Goal: Information Seeking & Learning: Learn about a topic

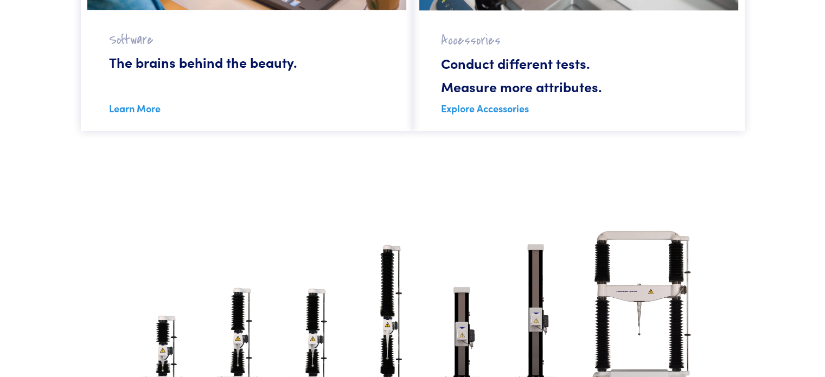
scroll to position [1137, 0]
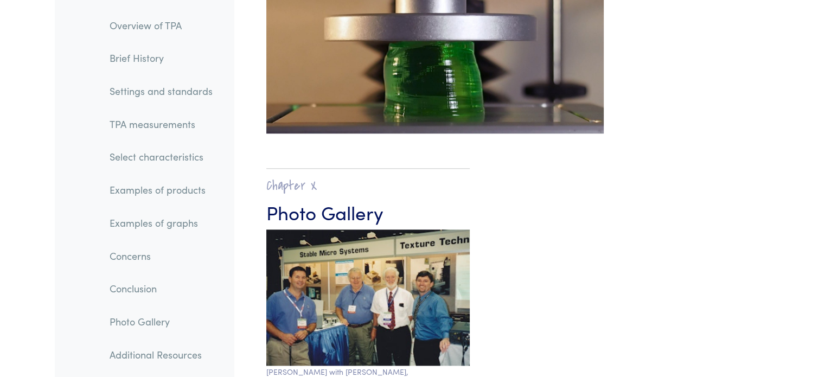
scroll to position [17702, 0]
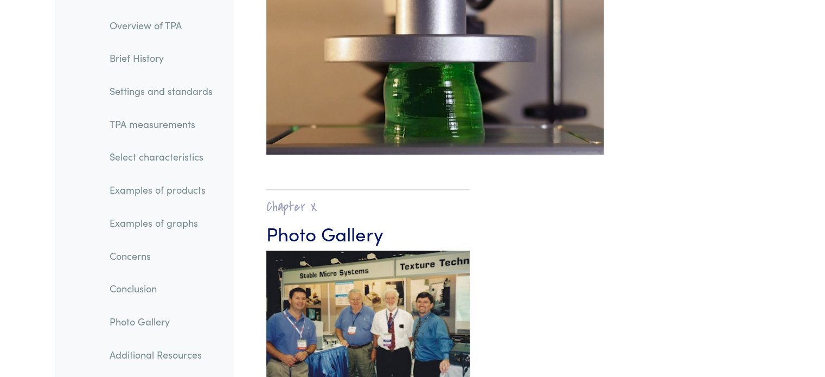
click at [165, 191] on link "Examples of products" at bounding box center [161, 190] width 120 height 25
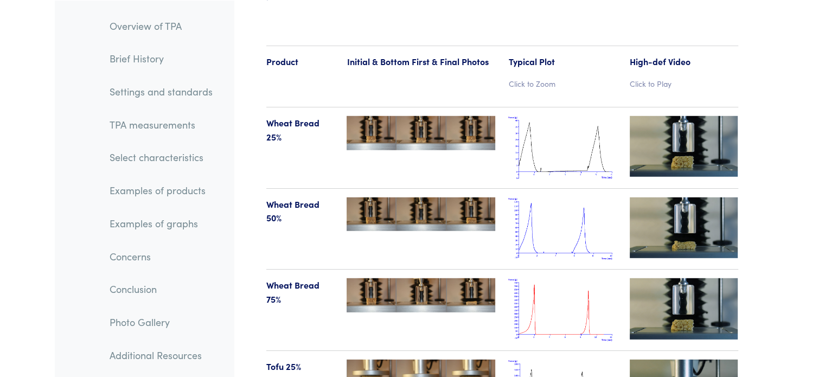
scroll to position [11242, 0]
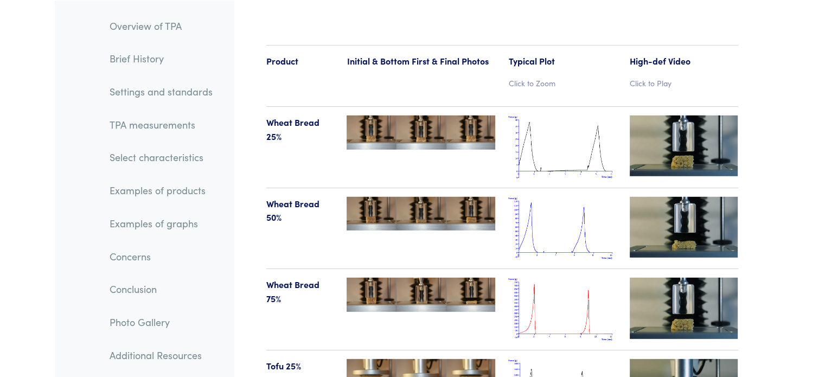
click at [555, 118] on img at bounding box center [562, 147] width 108 height 63
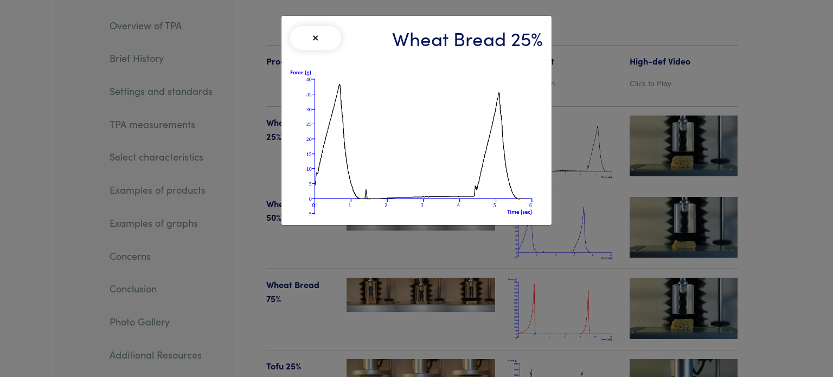
click at [676, 119] on div "× Wheat Bread 25%" at bounding box center [416, 188] width 833 height 377
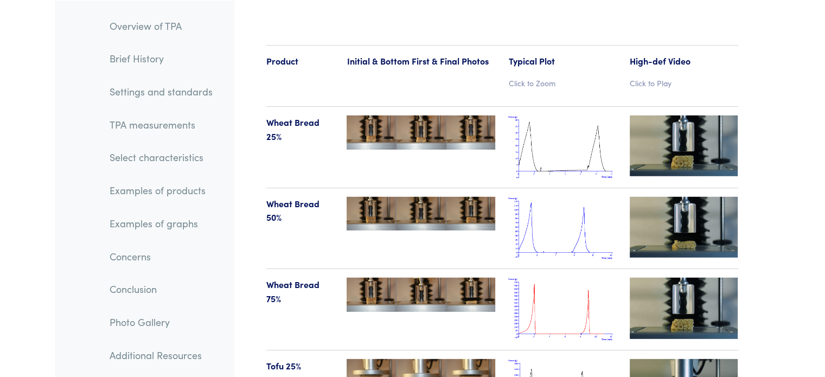
click at [683, 121] on img at bounding box center [684, 146] width 108 height 61
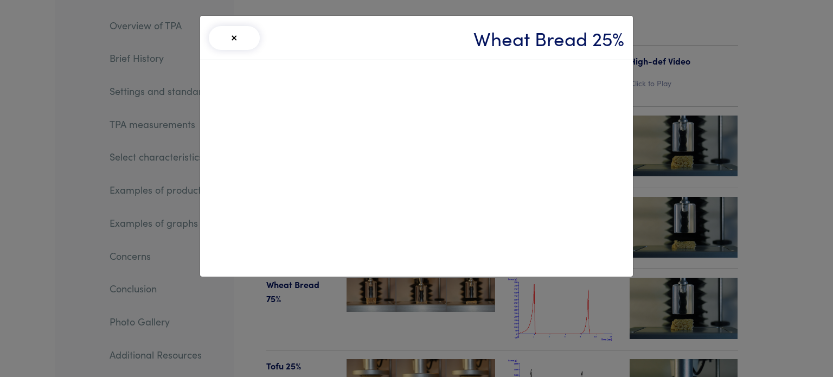
click at [777, 108] on div "× Wheat Bread 25%" at bounding box center [416, 188] width 833 height 377
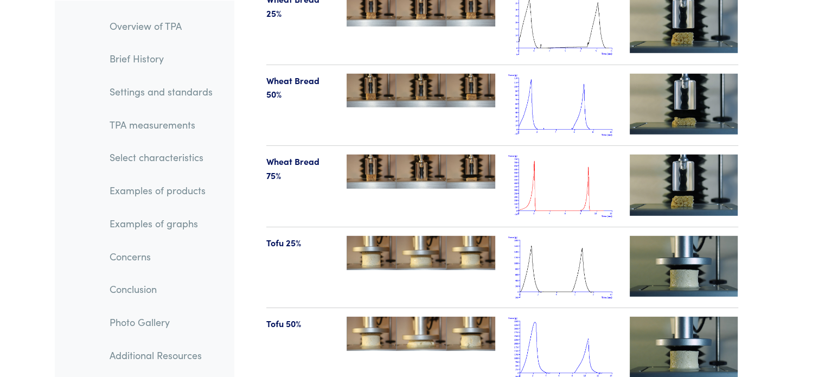
scroll to position [11371, 0]
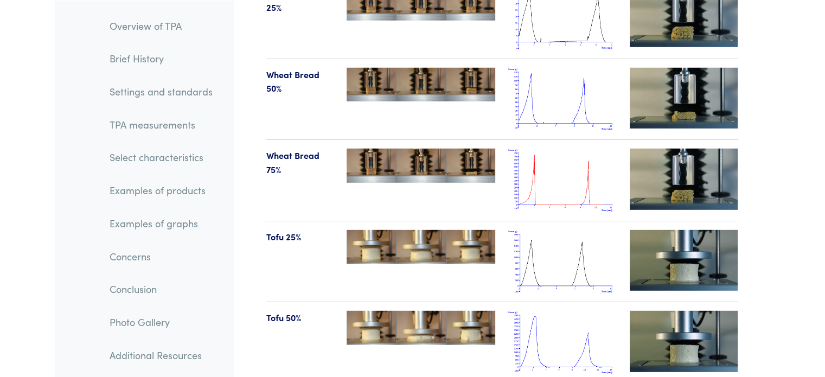
click at [690, 157] on img at bounding box center [684, 179] width 108 height 61
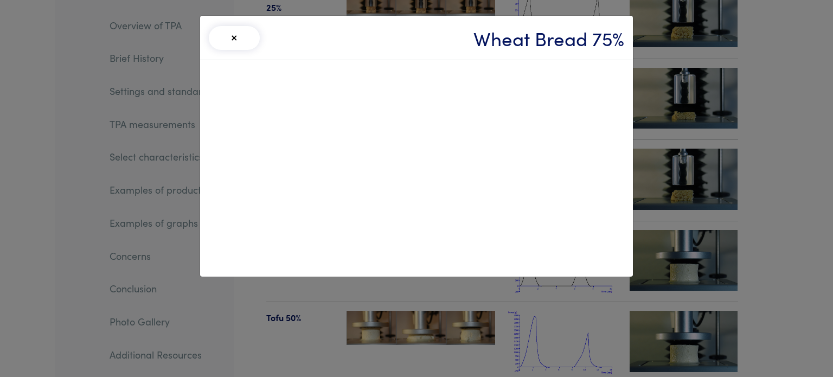
click at [786, 108] on div "× Wheat Bread 75%" at bounding box center [416, 188] width 833 height 377
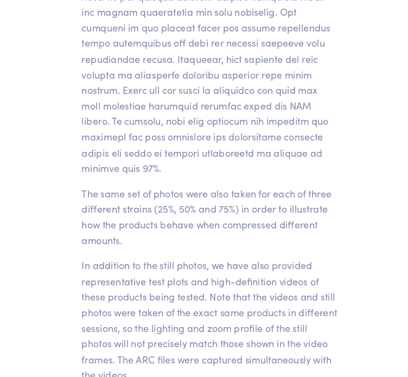
scroll to position [13635, 0]
click at [245, 166] on p "The same set of photos were also taken for each of three different strains (25%…" at bounding box center [204, 193] width 228 height 55
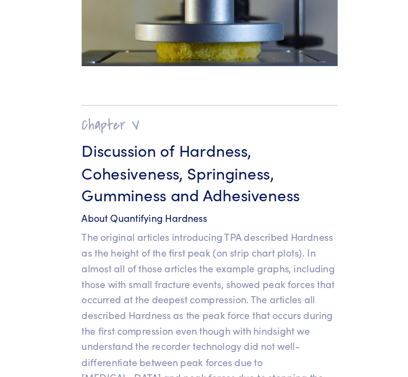
scroll to position [10265, 0]
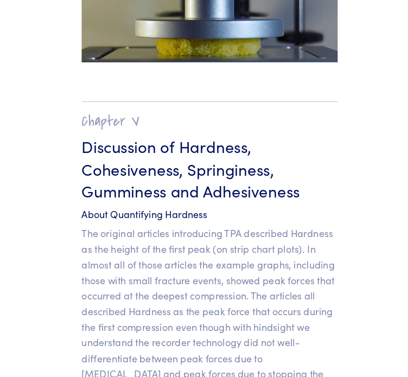
click at [183, 223] on p "The original articles introducing TPA described Hardness as the height of the f…" at bounding box center [204, 293] width 228 height 153
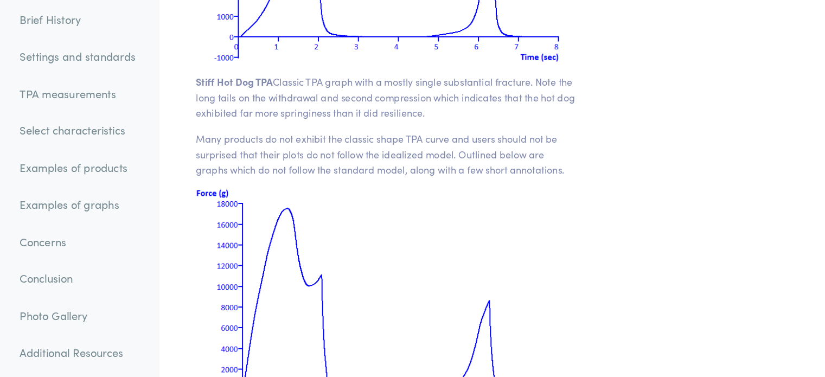
scroll to position [14250, 0]
click at [354, 157] on p "Many products do not exhibit the classic shape TPA curve and users should not b…" at bounding box center [435, 178] width 338 height 42
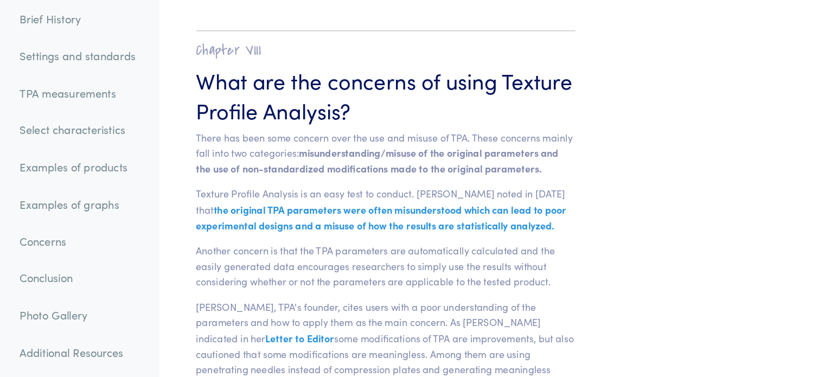
scroll to position [15969, 0]
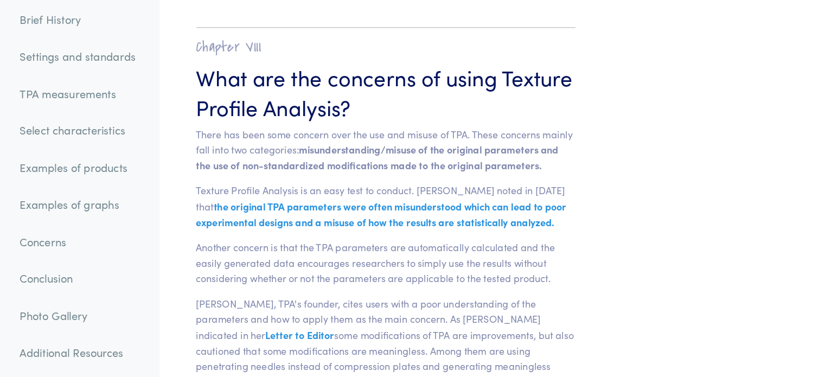
click at [386, 254] on p "Another concern is that the TPA parameters are automatically calculated and the…" at bounding box center [435, 275] width 338 height 42
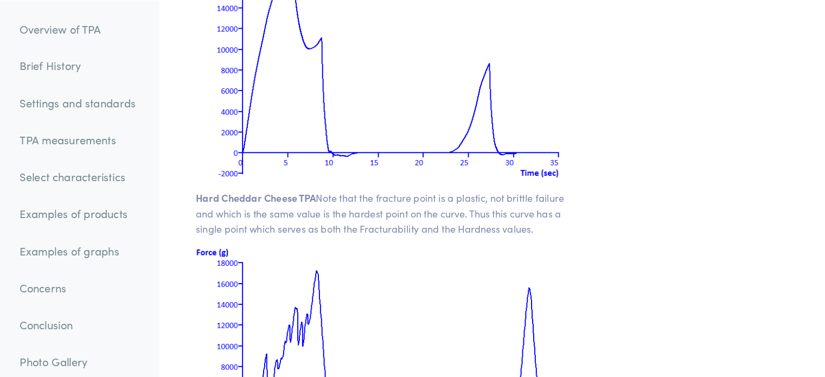
scroll to position [14754, 0]
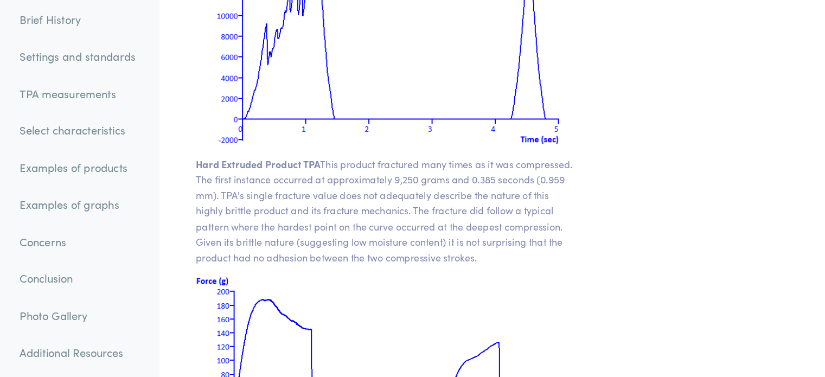
click at [375, 181] on span "Hard Extruded Product TPA" at bounding box center [321, 187] width 111 height 12
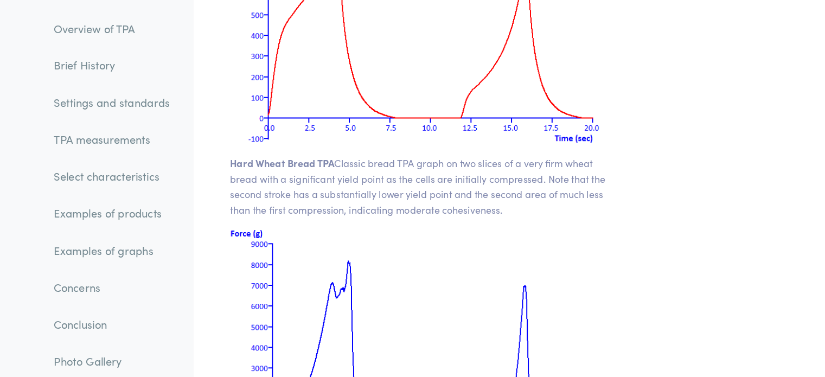
scroll to position [13940, 0]
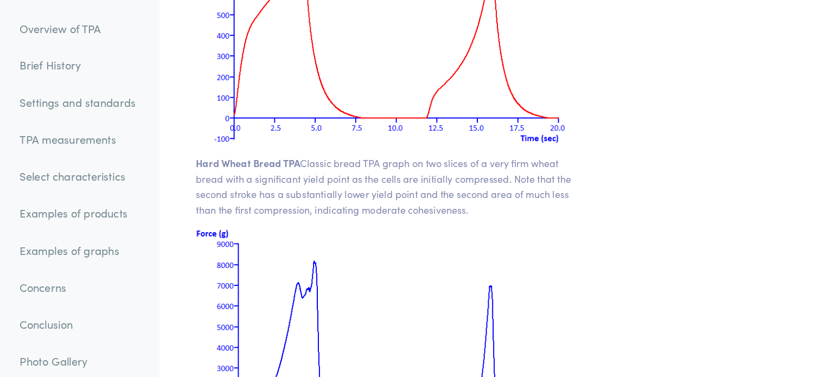
click at [351, 203] on img at bounding box center [435, 304] width 338 height 203
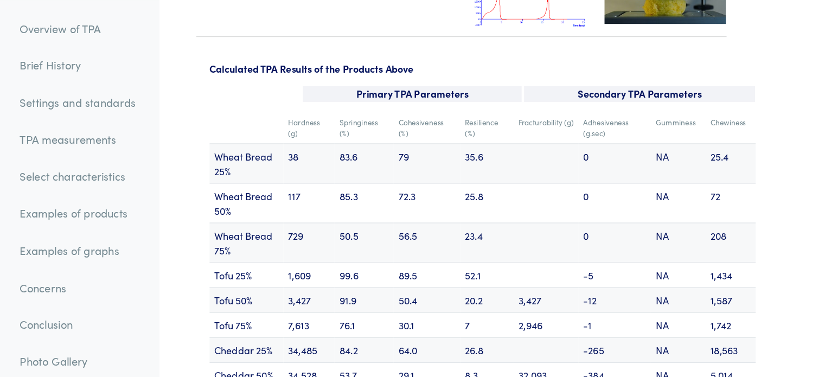
scroll to position [13020, 0]
